Goal: Information Seeking & Learning: Learn about a topic

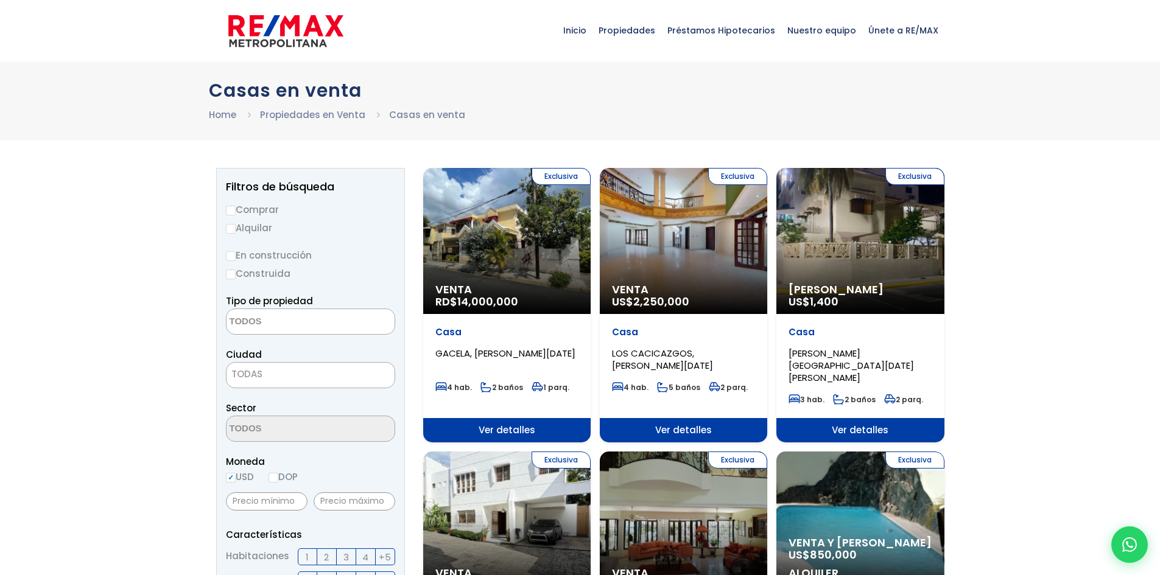
select select
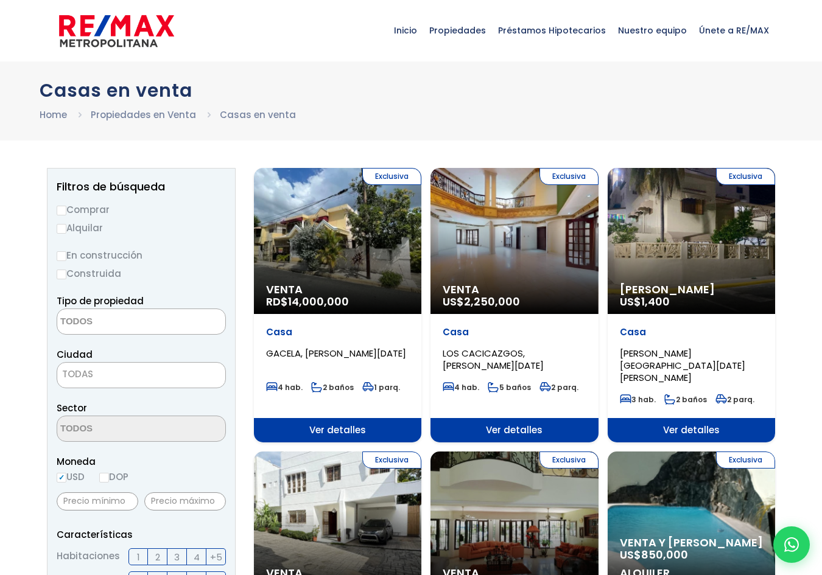
select select
click at [76, 329] on textarea "Search" at bounding box center [116, 322] width 118 height 26
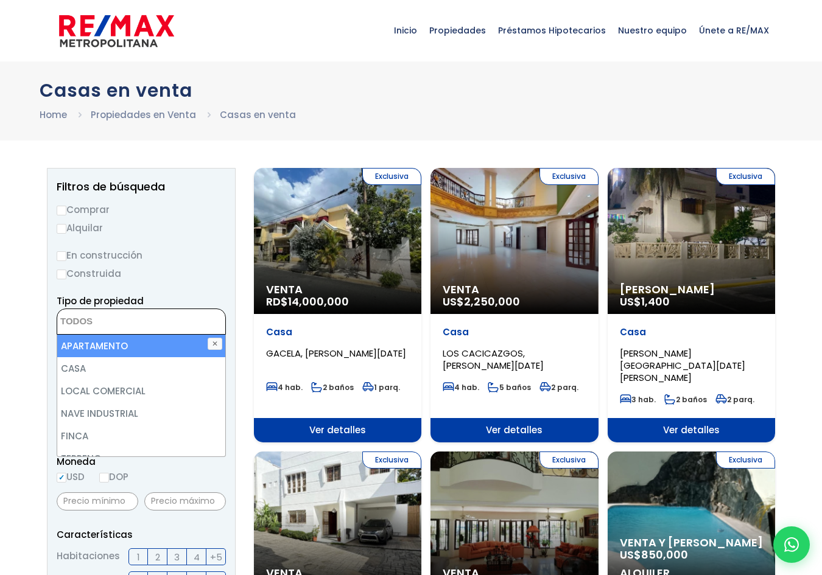
click at [59, 211] on input "Comprar" at bounding box center [62, 211] width 10 height 10
radio input "true"
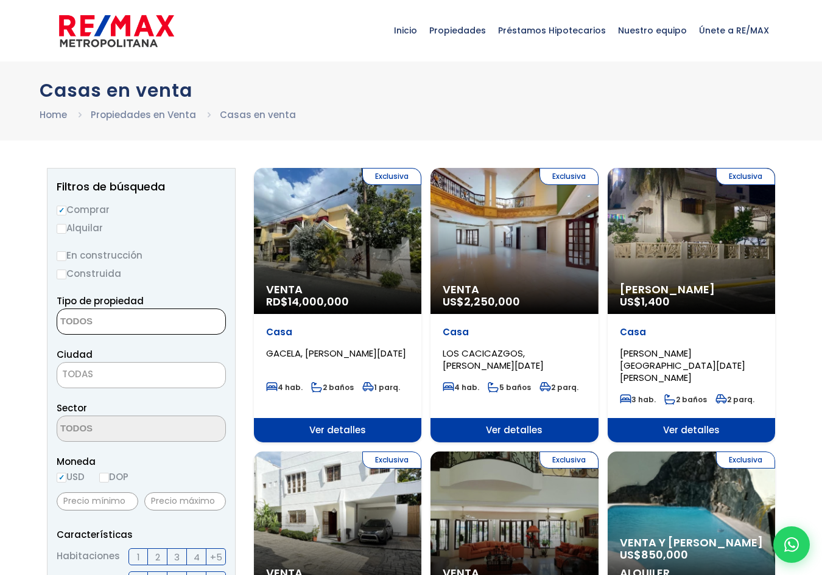
click at [86, 329] on textarea "Search" at bounding box center [116, 322] width 118 height 26
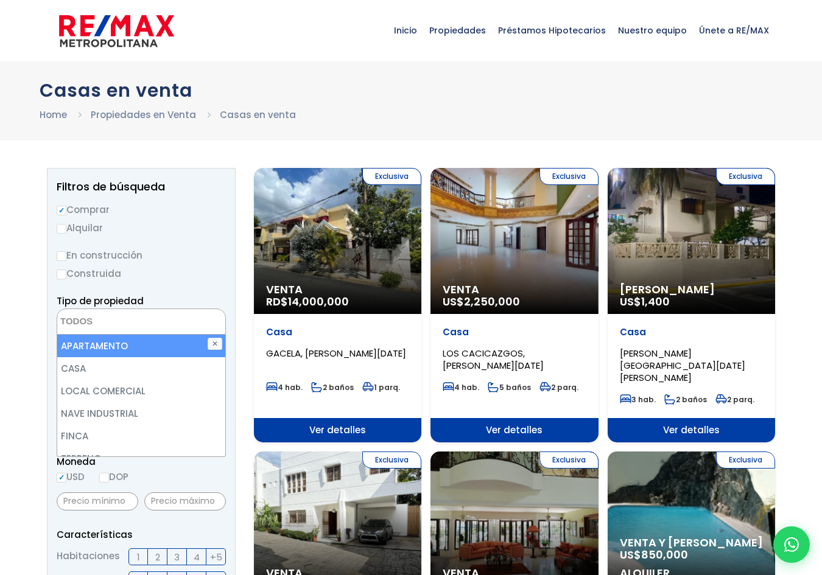
click at [92, 350] on li "APARTAMENTO" at bounding box center [141, 346] width 168 height 23
select select "apartment"
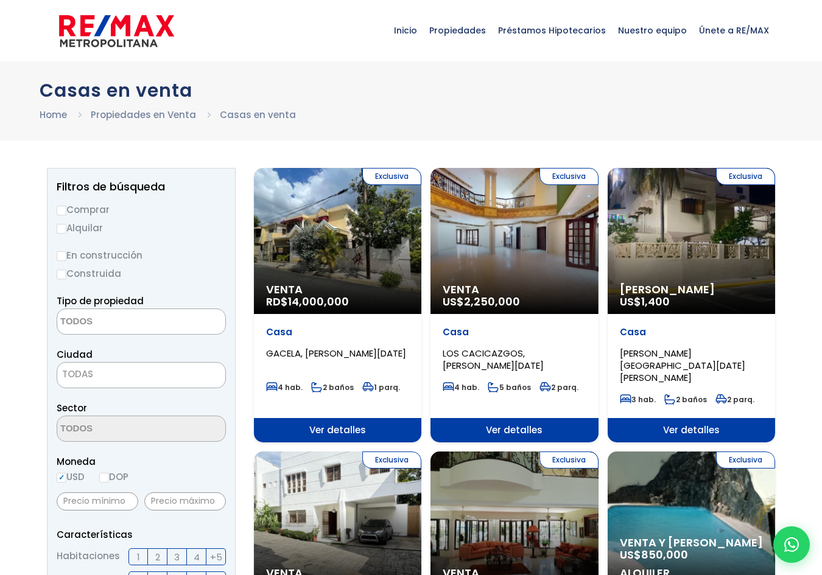
select select
